Goal: Find specific page/section: Find specific page/section

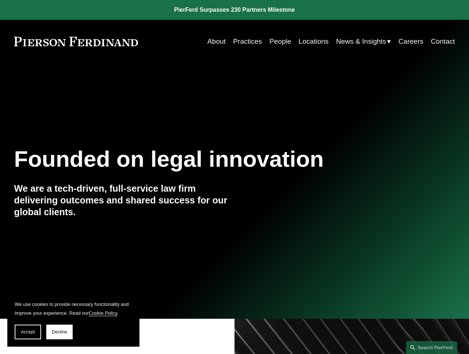
click at [313, 40] on link "Locations" at bounding box center [314, 41] width 30 height 14
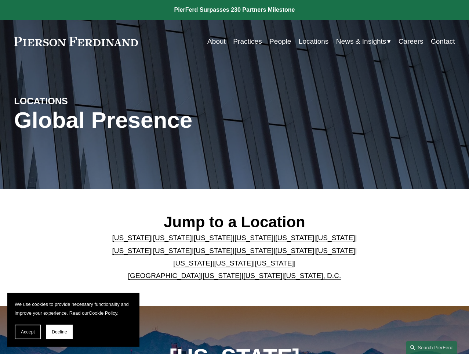
click at [200, 239] on link "[US_STATE]" at bounding box center [213, 238] width 39 height 8
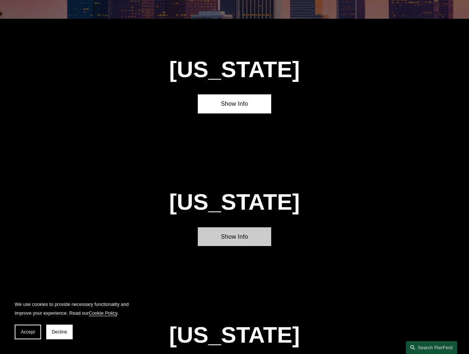
scroll to position [576, 0]
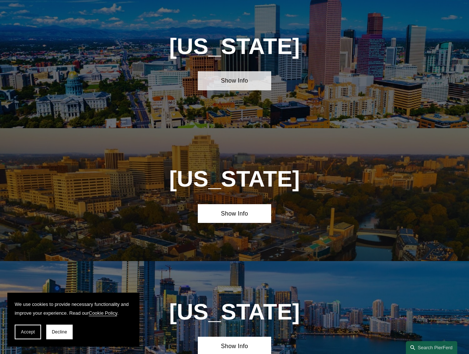
click at [233, 84] on link "Show Info" at bounding box center [234, 80] width 73 height 19
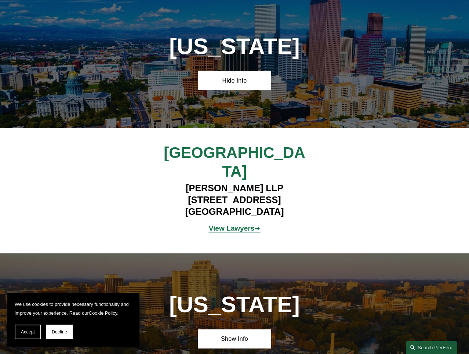
click at [233, 224] on strong "View Lawyers" at bounding box center [232, 228] width 46 height 8
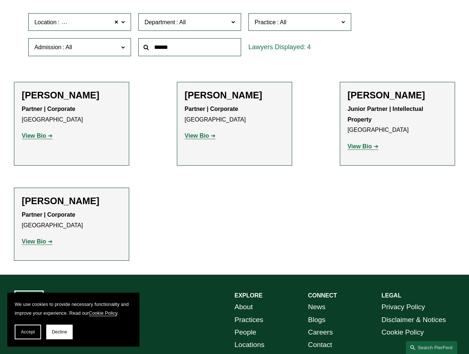
scroll to position [220, 0]
